Goal: Information Seeking & Learning: Compare options

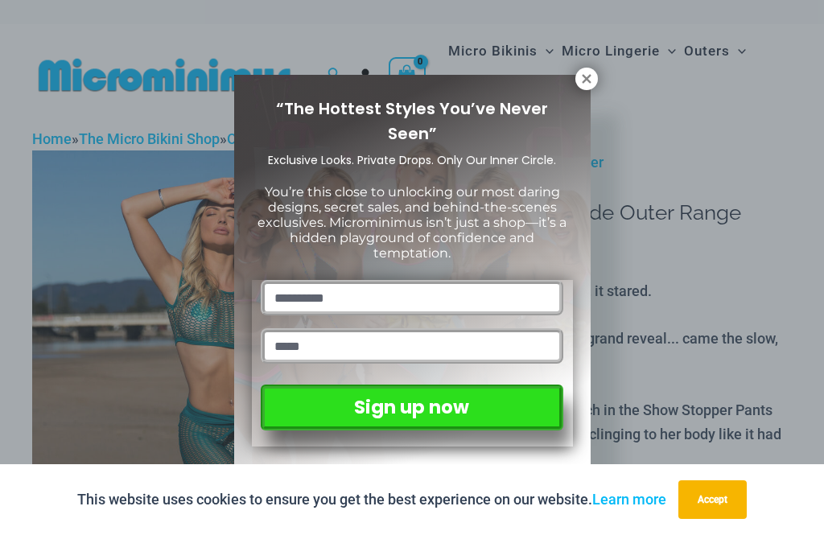
click at [598, 73] on div "“The Hottest Styles You’ve Never Seen” Exclusive Looks. Private Drops. Only Our…" at bounding box center [412, 267] width 824 height 535
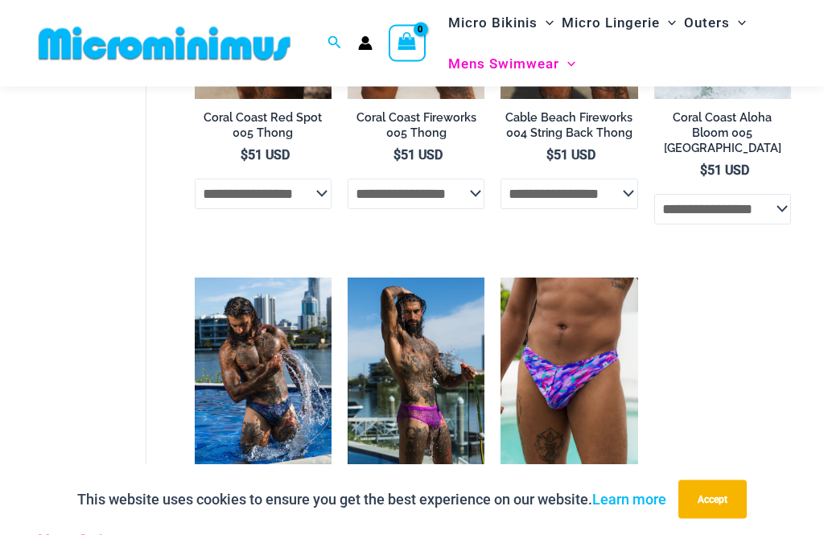
scroll to position [321, 0]
click at [500, 278] on img at bounding box center [500, 278] width 0 height 0
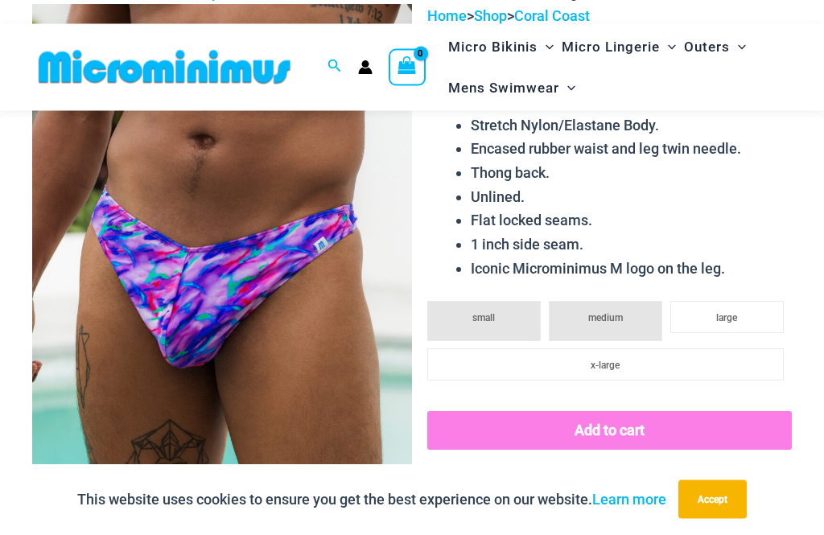
scroll to position [130, 0]
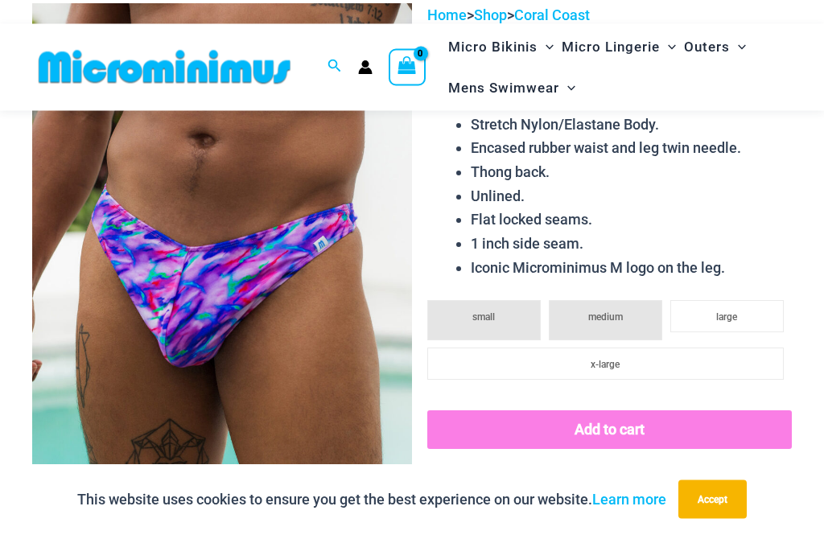
click at [231, 361] on img at bounding box center [222, 289] width 380 height 570
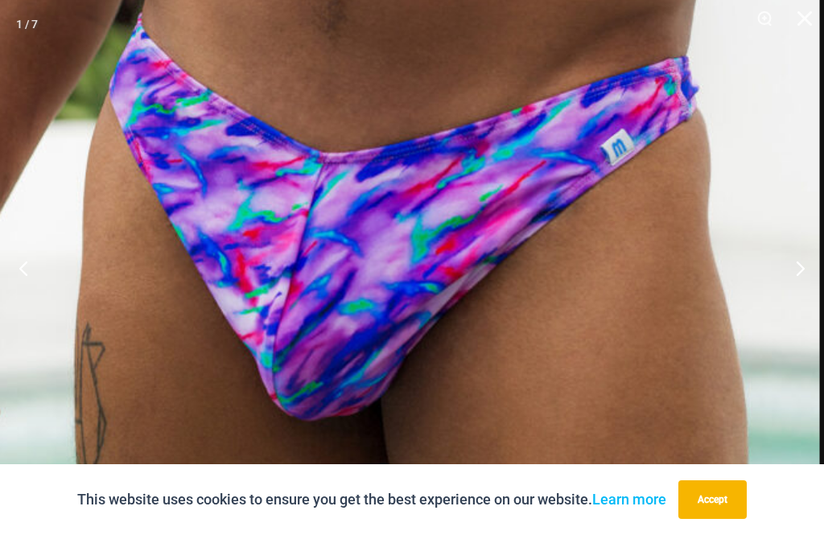
click at [812, 299] on button "Next" at bounding box center [793, 268] width 60 height 80
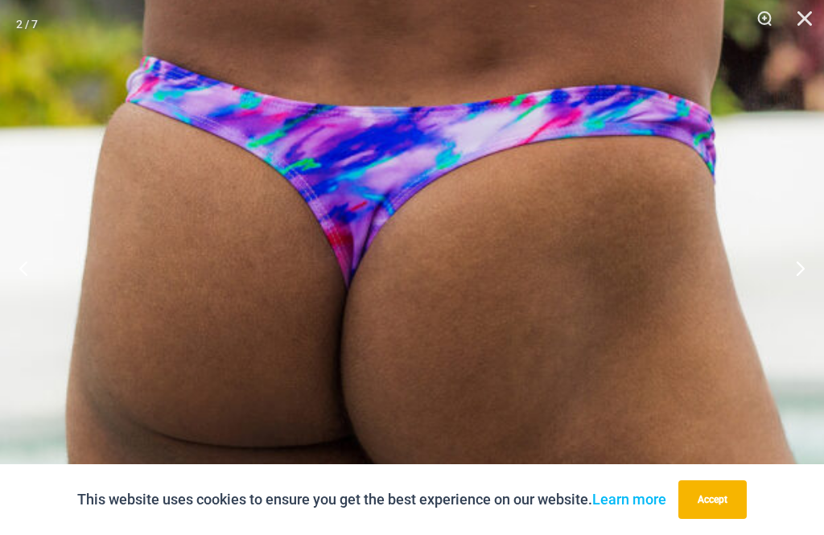
click at [803, 291] on button "Next" at bounding box center [793, 268] width 60 height 80
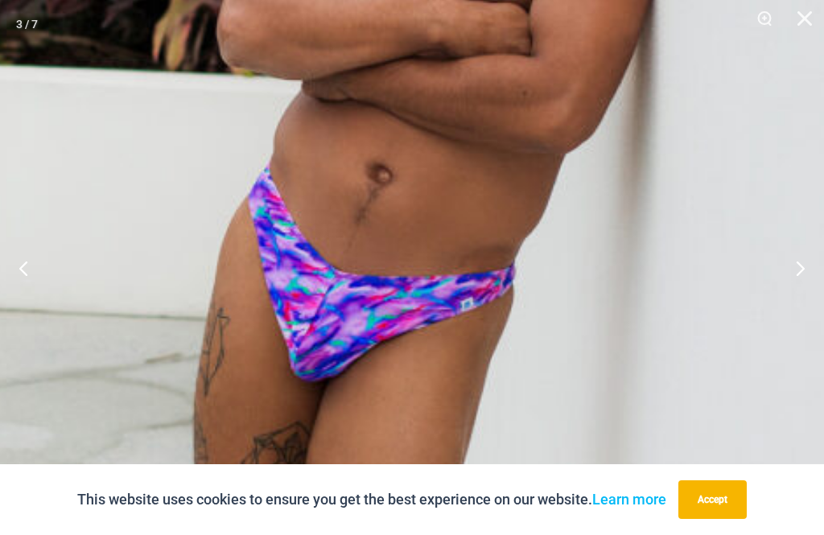
click at [805, 290] on button "Next" at bounding box center [793, 268] width 60 height 80
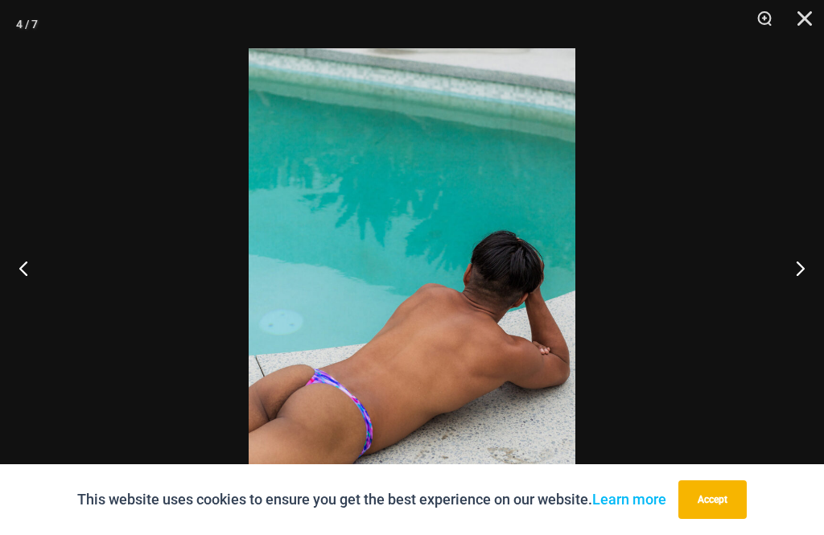
click at [801, 281] on button "Next" at bounding box center [793, 268] width 60 height 80
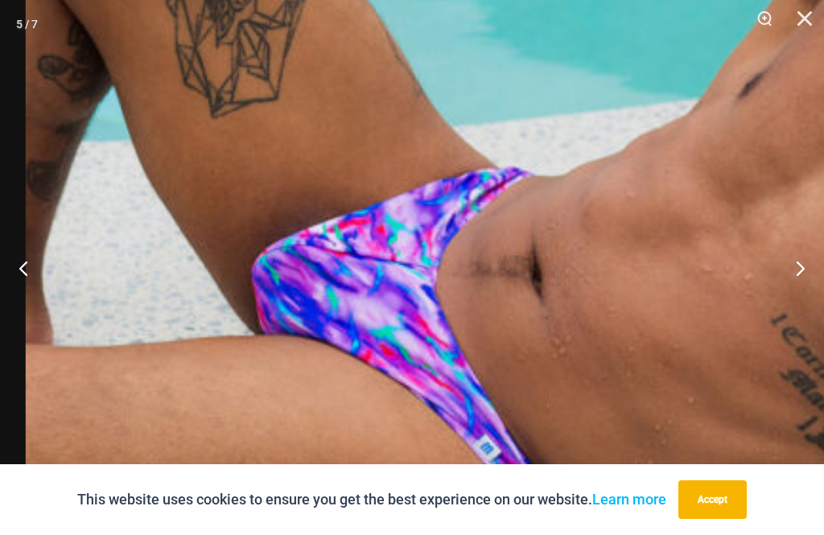
click at [803, 293] on button "Next" at bounding box center [793, 268] width 60 height 80
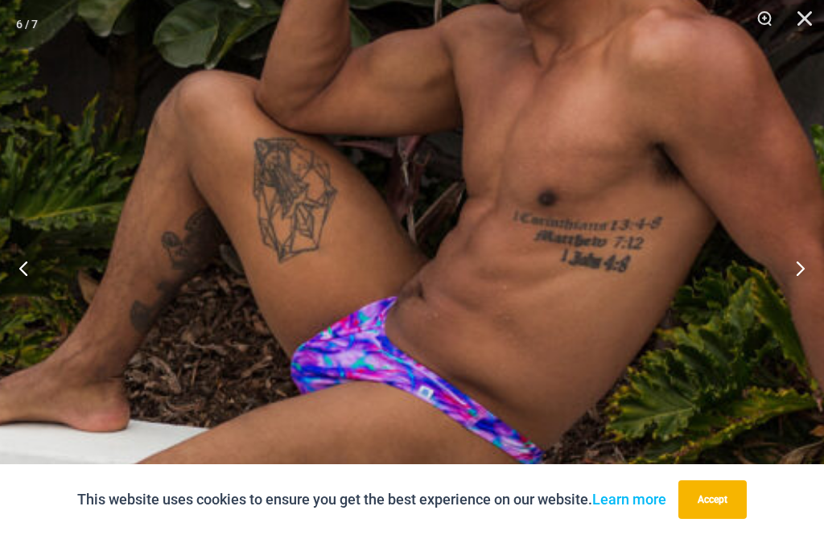
click at [804, 293] on button "Next" at bounding box center [793, 268] width 60 height 80
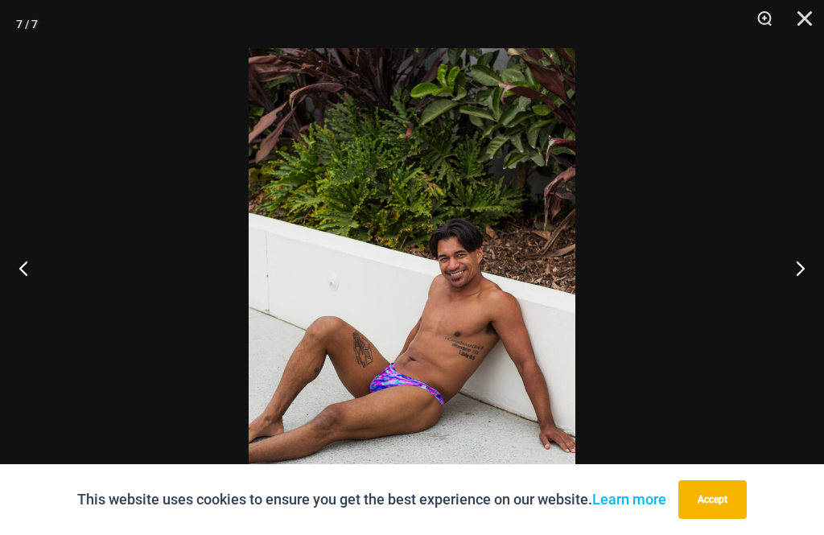
click at [804, 287] on button "Next" at bounding box center [793, 268] width 60 height 80
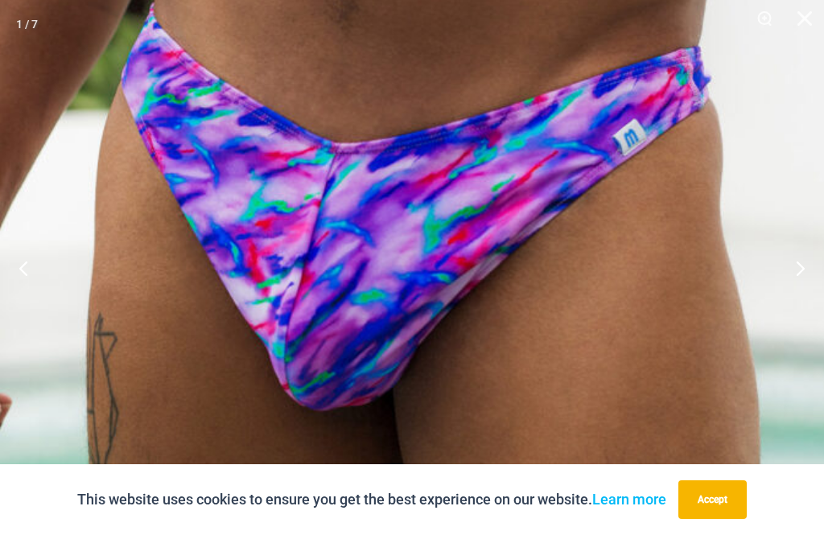
click at [812, 295] on button "Next" at bounding box center [793, 268] width 60 height 80
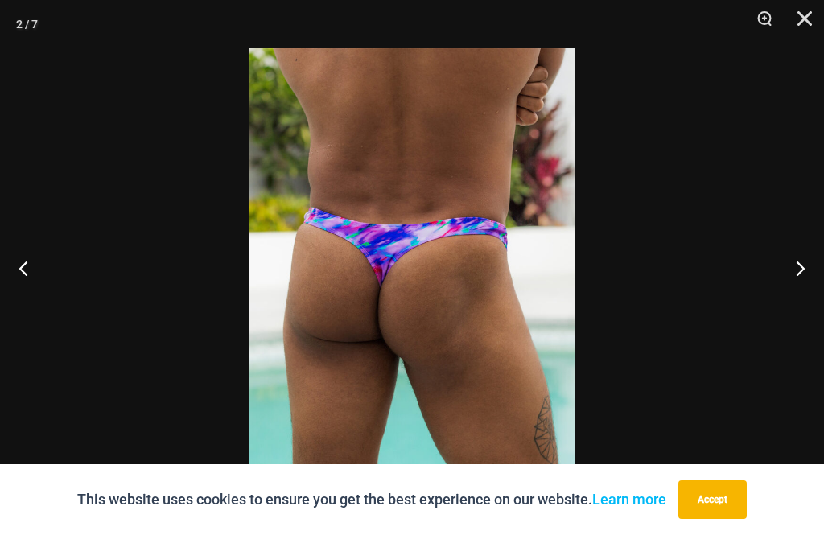
click at [805, 12] on button "Close" at bounding box center [799, 24] width 40 height 48
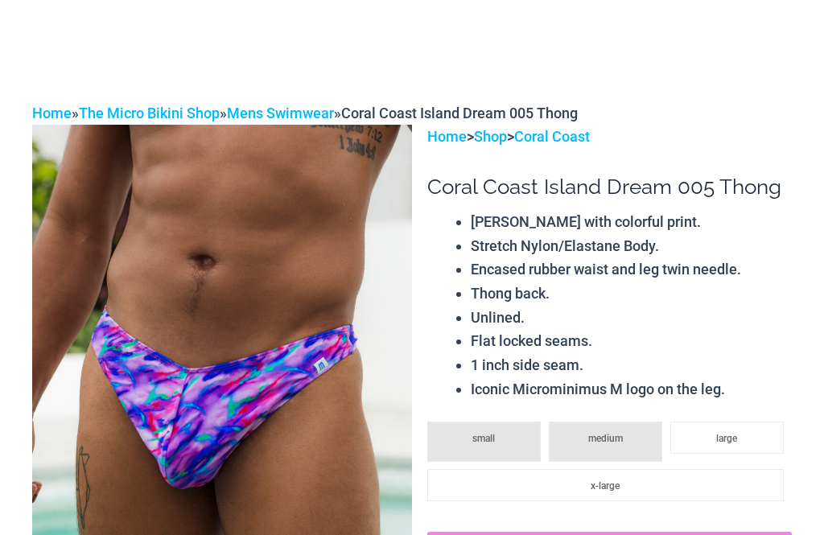
scroll to position [0, 0]
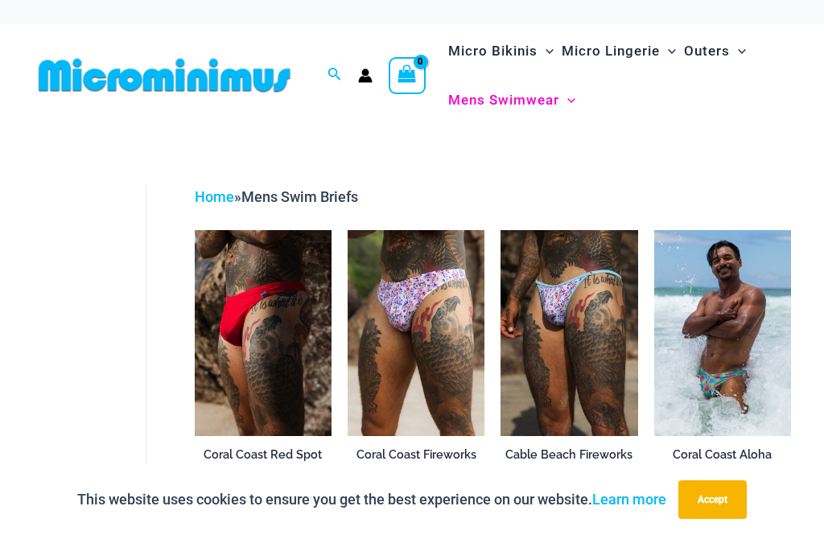
click at [195, 230] on img at bounding box center [195, 230] width 0 height 0
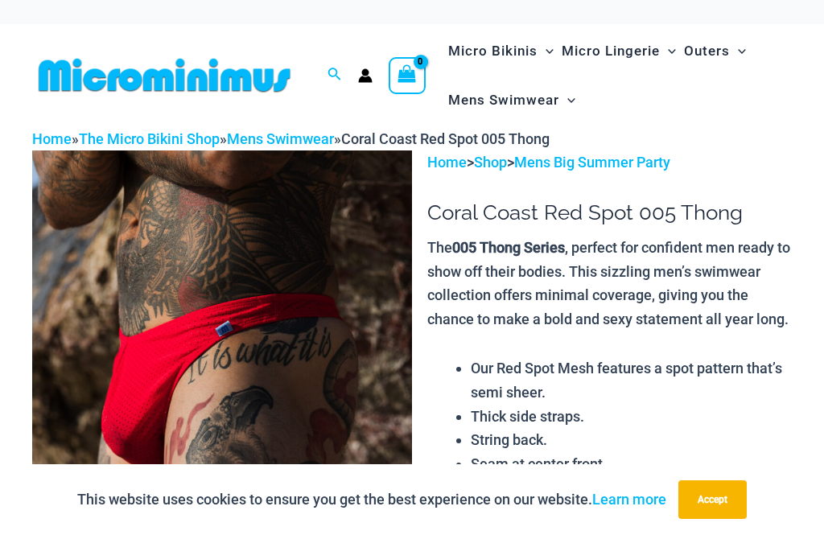
click at [268, 331] on img at bounding box center [222, 435] width 380 height 570
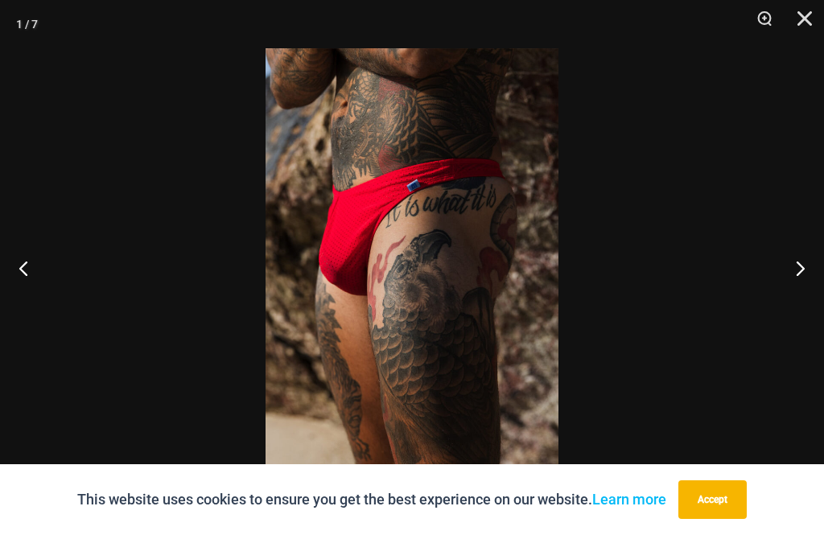
click at [798, 268] on button "Next" at bounding box center [793, 268] width 60 height 80
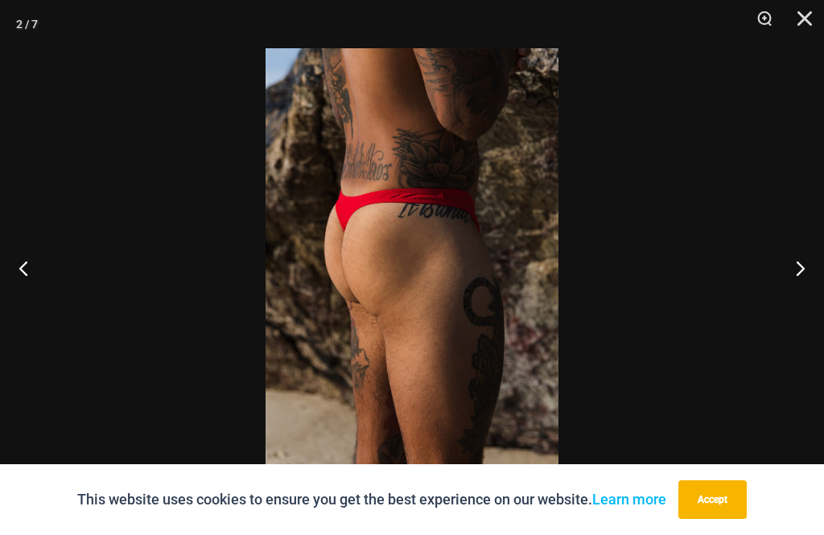
click at [800, 259] on button "Next" at bounding box center [793, 268] width 60 height 80
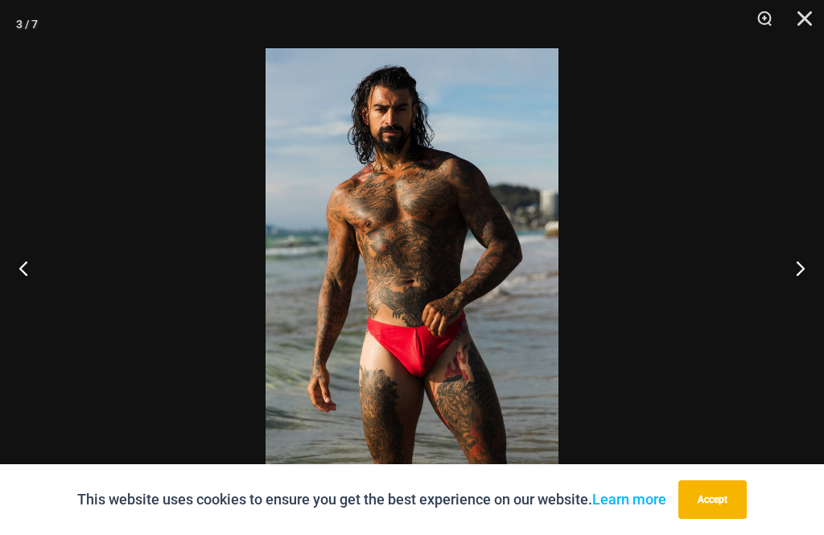
click at [803, 257] on button "Next" at bounding box center [793, 268] width 60 height 80
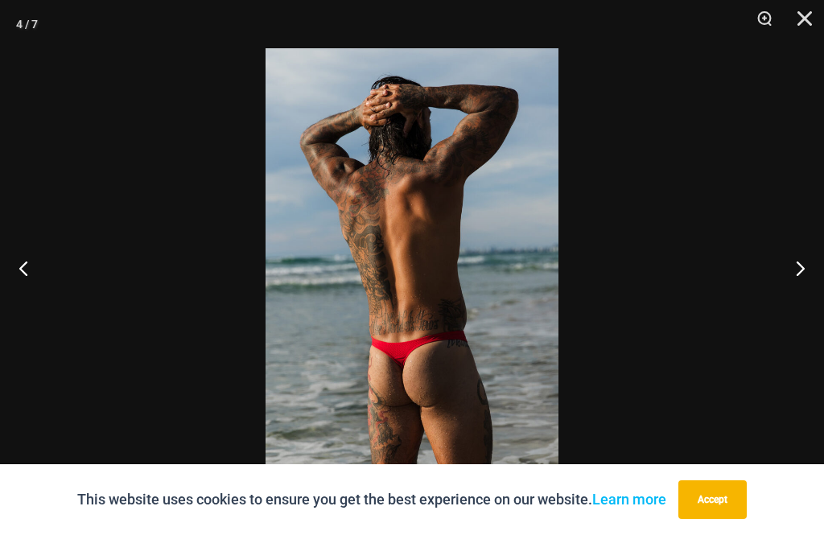
click at [800, 261] on button "Next" at bounding box center [793, 268] width 60 height 80
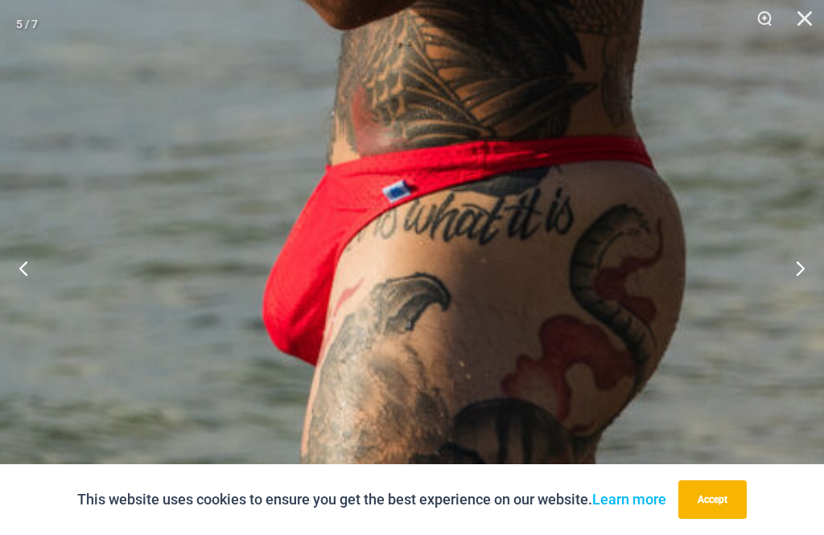
click at [810, 271] on button "Next" at bounding box center [793, 268] width 60 height 80
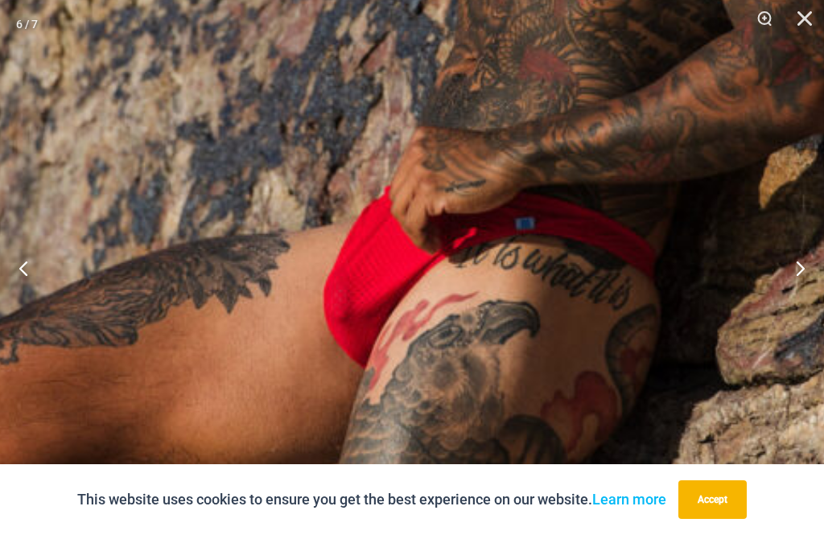
click at [804, 270] on button "Next" at bounding box center [793, 268] width 60 height 80
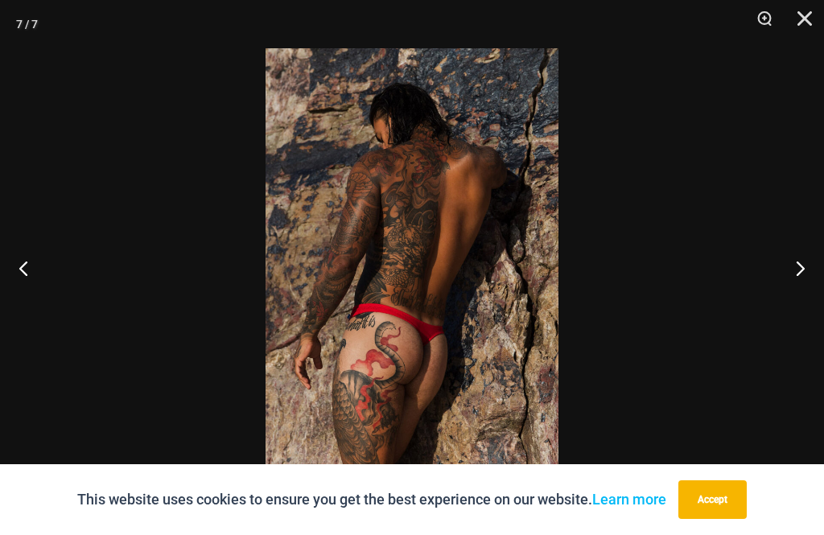
click at [808, 273] on button "Next" at bounding box center [793, 268] width 60 height 80
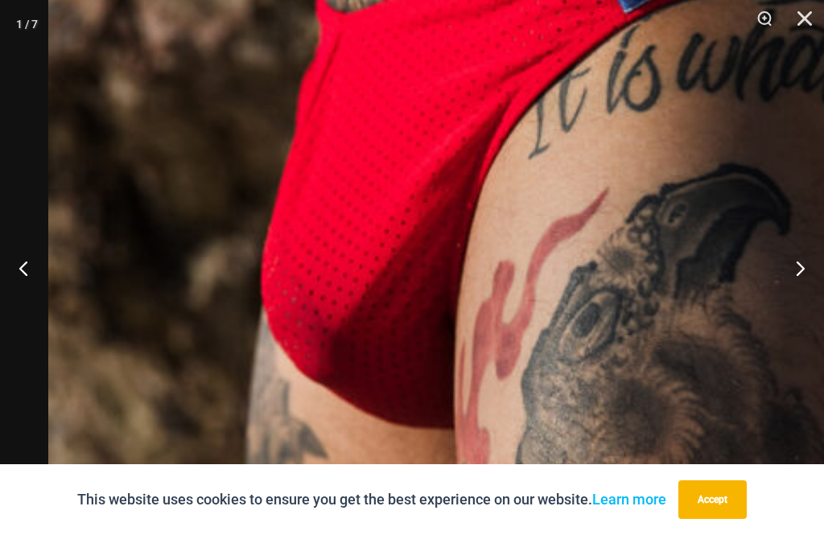
click at [806, 269] on button "Next" at bounding box center [793, 268] width 60 height 80
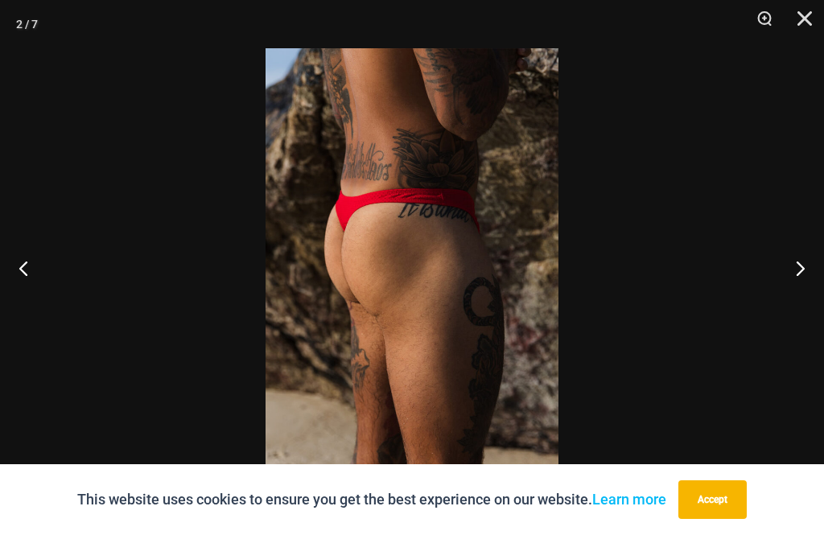
click at [802, 265] on button "Next" at bounding box center [793, 268] width 60 height 80
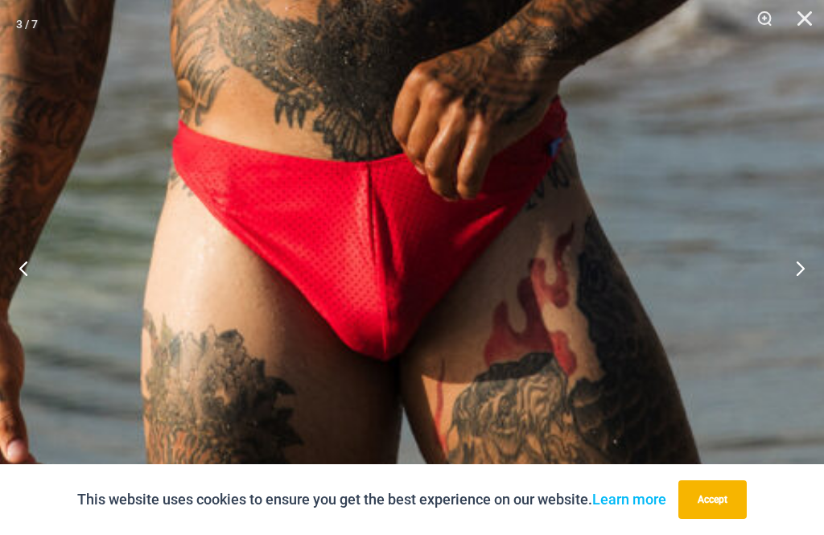
click at [803, 16] on button "Close" at bounding box center [799, 24] width 40 height 48
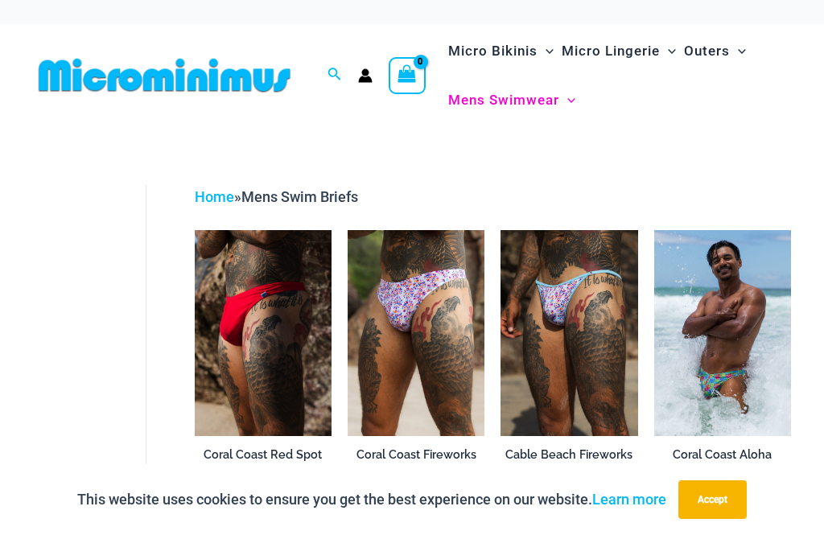
click at [215, 201] on link "Home" at bounding box center [214, 196] width 39 height 17
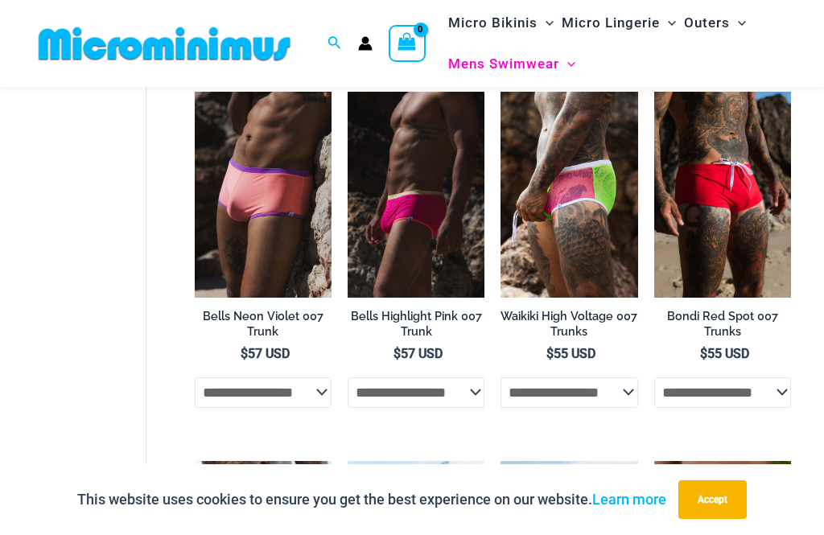
scroll to position [257, 0]
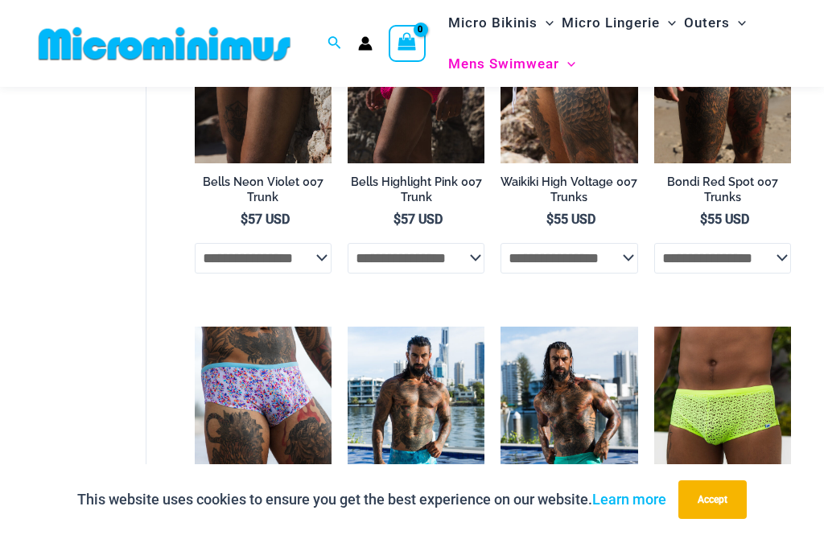
click at [195, 327] on img at bounding box center [195, 327] width 0 height 0
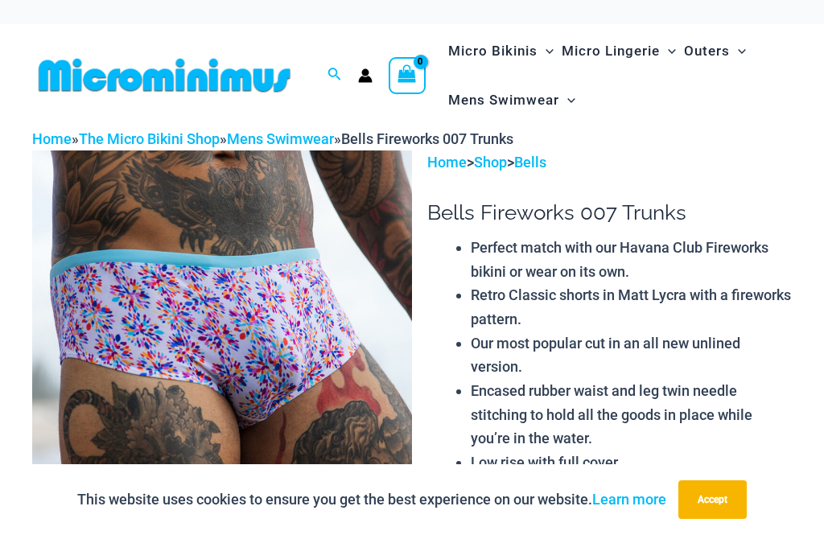
click at [317, 346] on img at bounding box center [222, 435] width 380 height 570
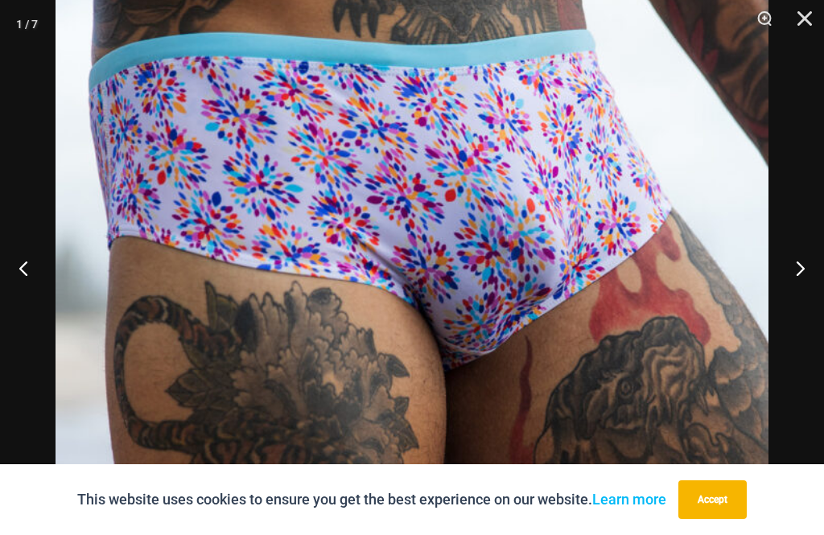
click at [802, 257] on button "Next" at bounding box center [793, 268] width 60 height 80
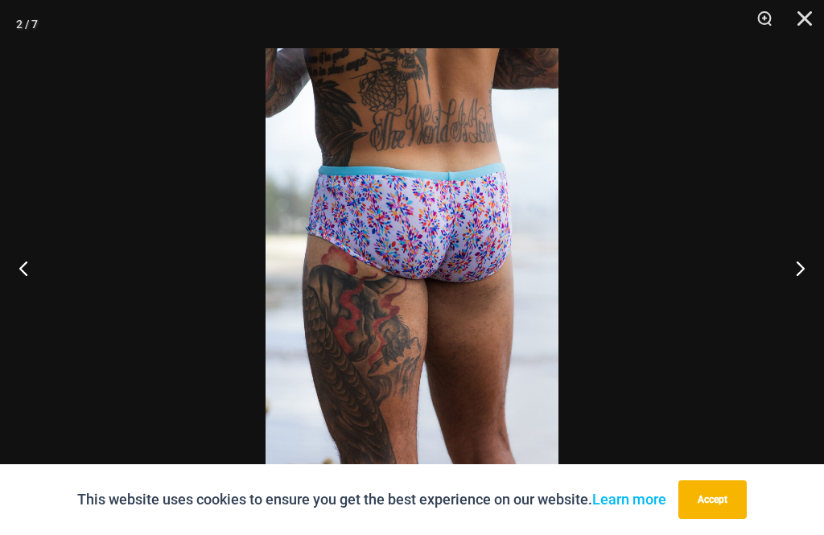
click at [813, 266] on button "Next" at bounding box center [793, 268] width 60 height 80
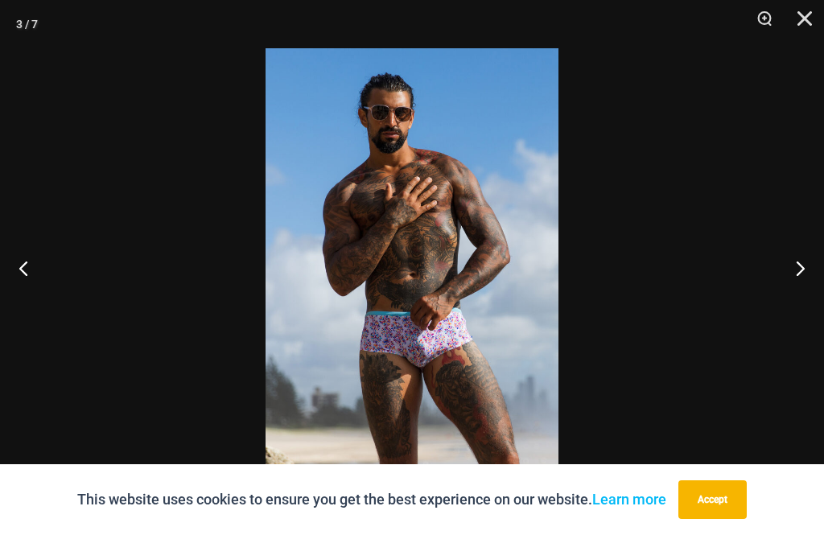
click at [804, 256] on button "Next" at bounding box center [793, 268] width 60 height 80
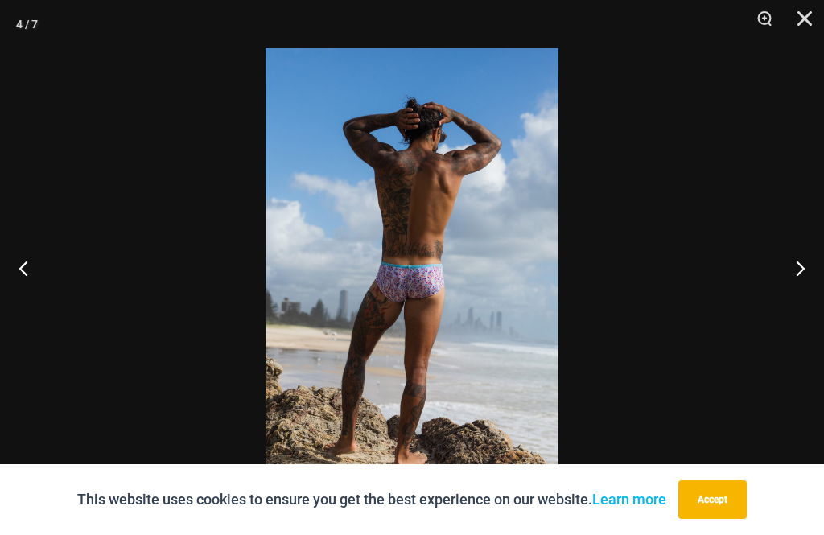
click at [804, 271] on button "Next" at bounding box center [793, 268] width 60 height 80
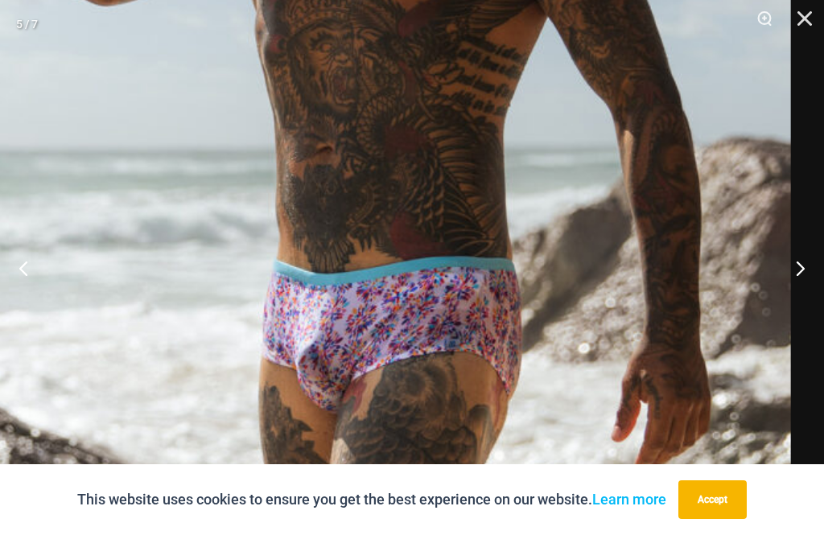
click at [808, 264] on button "Next" at bounding box center [793, 268] width 60 height 80
